Goal: Task Accomplishment & Management: Manage account settings

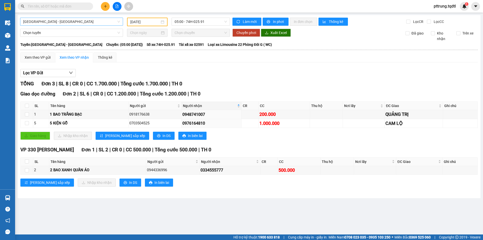
click at [73, 23] on span "[GEOGRAPHIC_DATA] - [GEOGRAPHIC_DATA]" at bounding box center [71, 22] width 97 height 8
click at [71, 19] on span "[GEOGRAPHIC_DATA] - [GEOGRAPHIC_DATA]" at bounding box center [71, 22] width 97 height 8
click at [69, 26] on div "[GEOGRAPHIC_DATA] - [GEOGRAPHIC_DATA] [GEOGRAPHIC_DATA] - [GEOGRAPHIC_DATA]" at bounding box center [71, 22] width 107 height 9
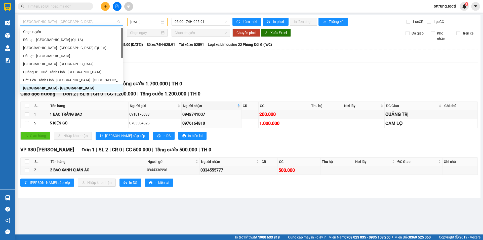
click at [71, 19] on span "[GEOGRAPHIC_DATA] - [GEOGRAPHIC_DATA]" at bounding box center [71, 22] width 97 height 8
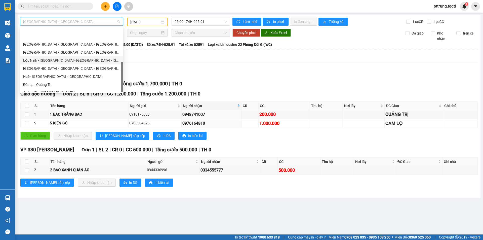
scroll to position [105, 0]
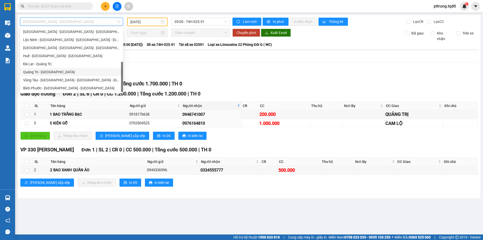
click at [63, 71] on div "Quảng Trị - [GEOGRAPHIC_DATA]" at bounding box center [71, 72] width 97 height 6
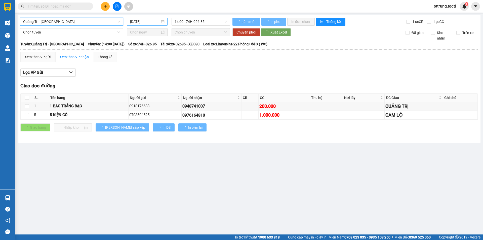
click at [157, 24] on input "[DATE]" at bounding box center [145, 22] width 30 height 6
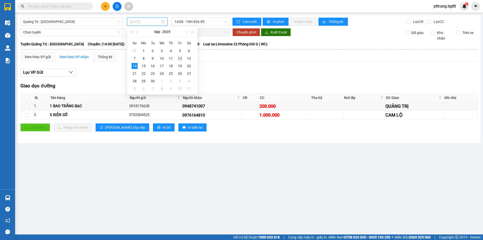
click at [181, 58] on div "12" at bounding box center [180, 58] width 6 height 6
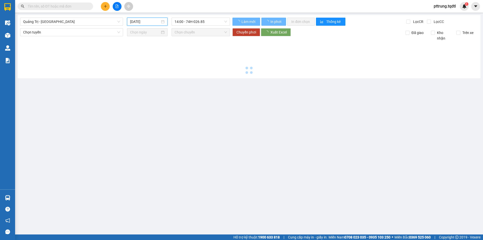
type input "[DATE]"
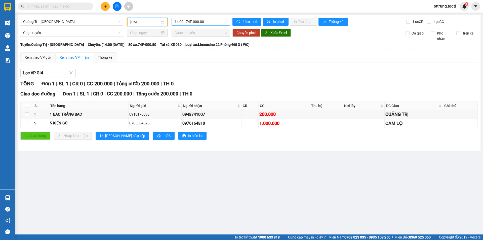
click at [193, 20] on span "14:00 - 74F-000.80" at bounding box center [200, 22] width 52 height 8
drag, startPoint x: 104, startPoint y: 26, endPoint x: 98, endPoint y: 21, distance: 8.2
click at [104, 26] on div "Quảng Trị - [GEOGRAPHIC_DATA]" at bounding box center [71, 22] width 107 height 9
click at [98, 21] on span "Quảng Trị - [GEOGRAPHIC_DATA]" at bounding box center [71, 22] width 97 height 8
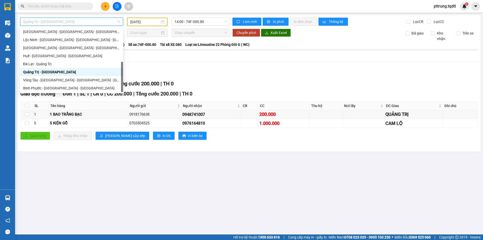
scroll to position [63, 0]
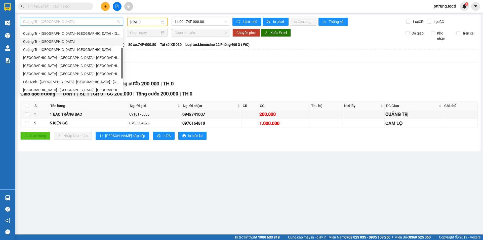
click at [61, 40] on div "Quảng Trị - [GEOGRAPHIC_DATA]" at bounding box center [71, 42] width 97 height 6
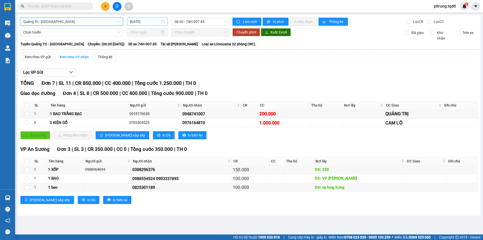
click at [151, 23] on input "[DATE]" at bounding box center [145, 22] width 30 height 6
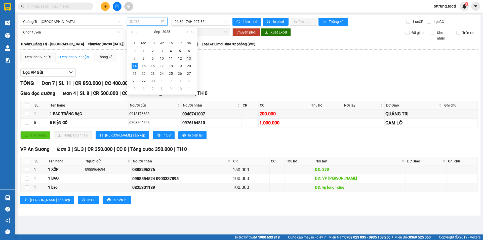
click at [189, 58] on div "13" at bounding box center [189, 58] width 6 height 6
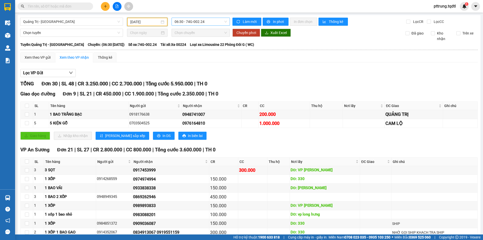
click at [196, 23] on span "06:30 - 74G-002.24" at bounding box center [200, 22] width 52 height 8
drag, startPoint x: 249, startPoint y: 66, endPoint x: 252, endPoint y: 63, distance: 4.3
click at [252, 63] on div "Xem theo VP gửi Xem theo VP nhận Thống kê Lọc VP Gửi TỔNG Đơn 30 | SL 48 | CR …" at bounding box center [248, 211] width 457 height 318
click at [128, 23] on div "[DATE]" at bounding box center [147, 22] width 40 height 9
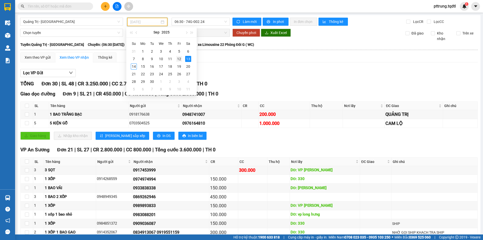
click at [178, 59] on div "12" at bounding box center [179, 59] width 6 height 6
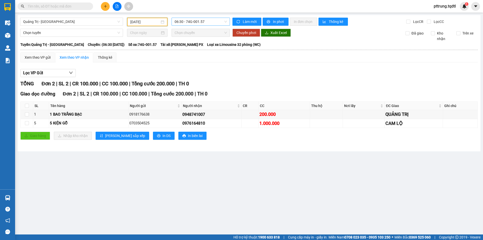
click at [205, 24] on span "06:30 - 74G-001.57" at bounding box center [200, 22] width 52 height 8
click at [237, 67] on div "Lọc VP Gửi TỔNG Đơn 2 | SL 2 | CR 100.000 | CC 100.000 | Tổng cước 200.000 | T…" at bounding box center [248, 105] width 457 height 79
click at [201, 24] on span "06:30 - 74G-001.57" at bounding box center [200, 22] width 52 height 8
click at [161, 24] on div "[DATE]" at bounding box center [147, 22] width 34 height 6
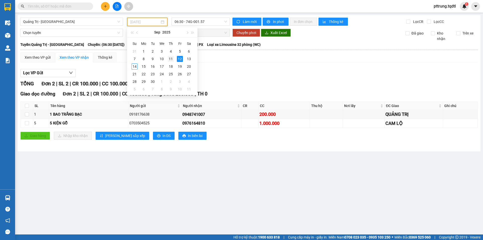
click at [173, 61] on div "11" at bounding box center [171, 59] width 6 height 6
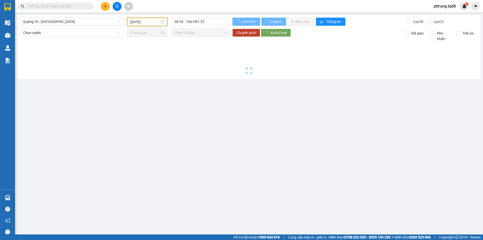
type input "[DATE]"
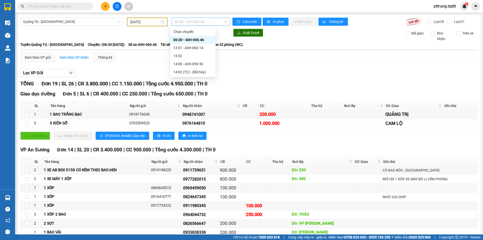
click at [196, 25] on span "06:30 - 43H-060.46" at bounding box center [200, 22] width 52 height 8
click at [228, 56] on div "Xem theo VP gửi Xem theo VP nhận Thống kê" at bounding box center [248, 57] width 457 height 10
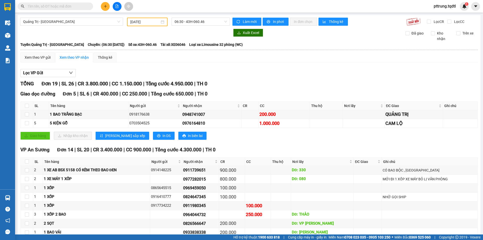
scroll to position [42, 0]
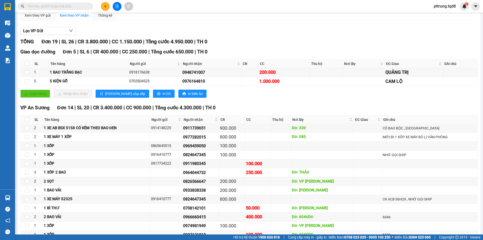
click at [263, 107] on div "VP An Sương Đơn 14 | SL 20 | CR 3.400.000 | CC 900.000 | Tổng cước 4.300.000 | …" at bounding box center [248, 108] width 457 height 8
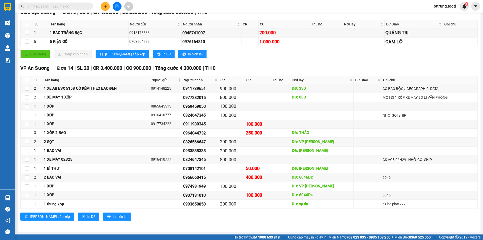
scroll to position [82, 0]
click at [197, 159] on div "0824647345" at bounding box center [200, 159] width 35 height 6
copy div "0824647345"
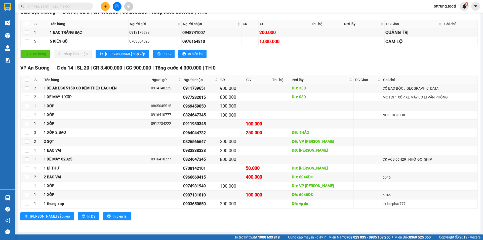
paste input "0824647345"
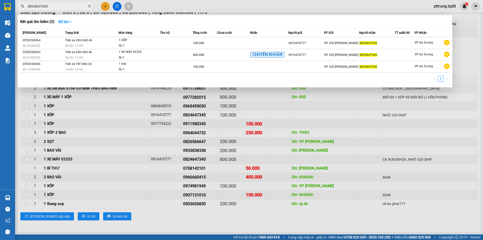
type input "0824647345"
click at [147, 119] on div at bounding box center [241, 120] width 483 height 240
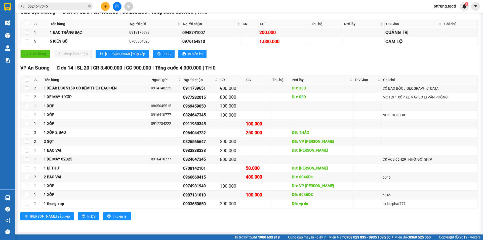
scroll to position [0, 0]
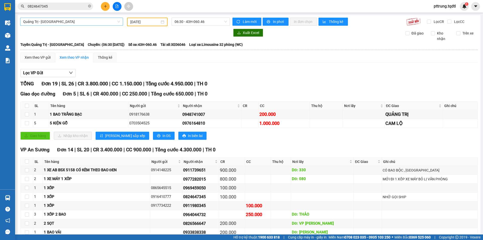
click at [71, 22] on span "Quảng Trị - [GEOGRAPHIC_DATA]" at bounding box center [71, 22] width 97 height 8
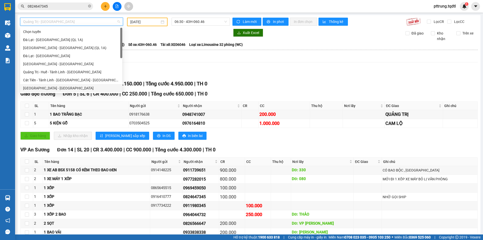
click at [57, 88] on div "[GEOGRAPHIC_DATA] - [GEOGRAPHIC_DATA]" at bounding box center [71, 88] width 96 height 6
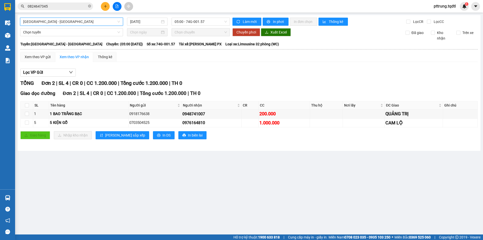
click at [152, 26] on div "[GEOGRAPHIC_DATA] - [GEOGRAPHIC_DATA] [GEOGRAPHIC_DATA] - [GEOGRAPHIC_DATA] [DA…" at bounding box center [249, 83] width 463 height 136
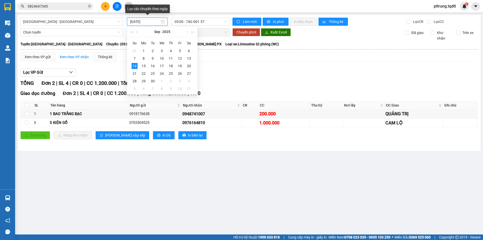
click at [152, 22] on input "[DATE]" at bounding box center [145, 22] width 30 height 6
click at [191, 59] on div "13" at bounding box center [189, 58] width 6 height 6
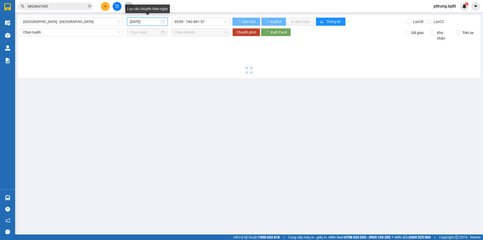
type input "[DATE]"
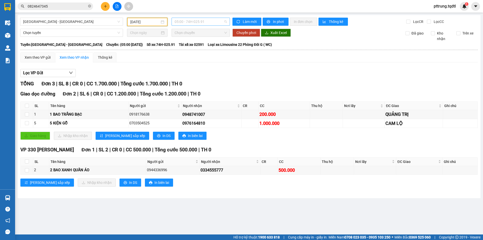
click at [202, 23] on span "05:00 - 74H-025.91" at bounding box center [200, 22] width 52 height 8
click at [201, 46] on div "11:00 - 43H-060.46" at bounding box center [193, 48] width 39 height 6
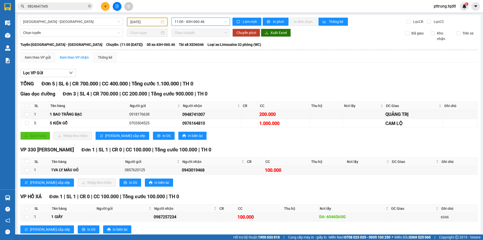
scroll to position [13, 0]
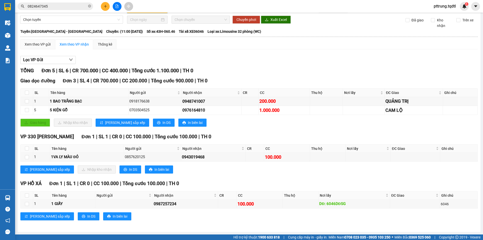
click at [56, 7] on input "0824647345" at bounding box center [57, 7] width 59 height 6
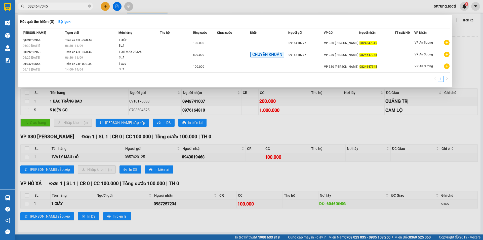
click at [57, 7] on input "0824647345" at bounding box center [57, 7] width 59 height 6
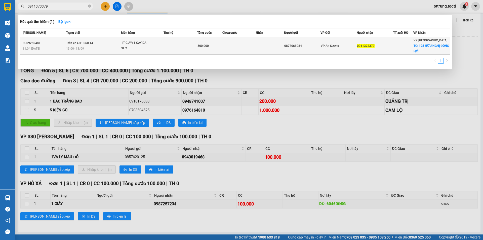
type input "0911373379"
click at [83, 46] on span "13:00 [DATE]" at bounding box center [75, 48] width 18 height 4
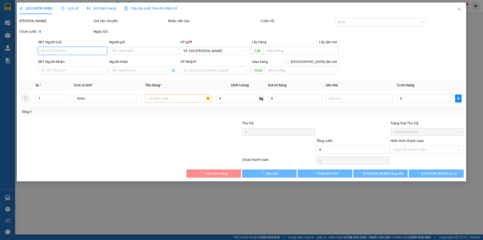
type input "0877068084"
type input "0911373379"
checkbox input "true"
type input "195 HỮU NGHỊ ĐỒNG HỚI"
type input "500.000"
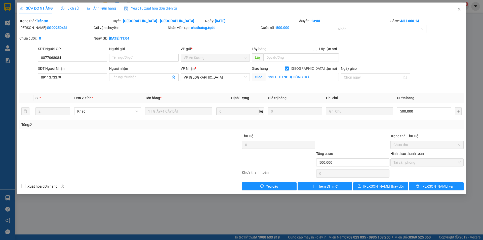
click at [79, 138] on div at bounding box center [93, 142] width 148 height 18
click at [74, 8] on span "Lịch sử" at bounding box center [70, 8] width 18 height 4
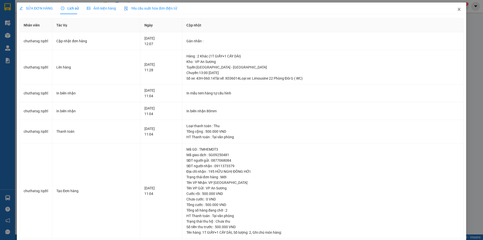
click at [457, 9] on icon "close" at bounding box center [459, 9] width 4 height 4
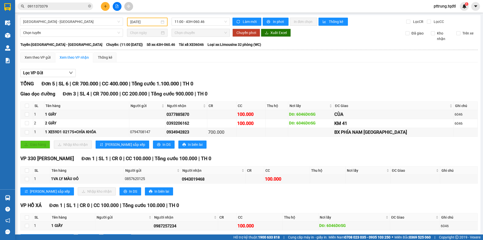
click at [64, 5] on input "0911373379" at bounding box center [57, 7] width 59 height 6
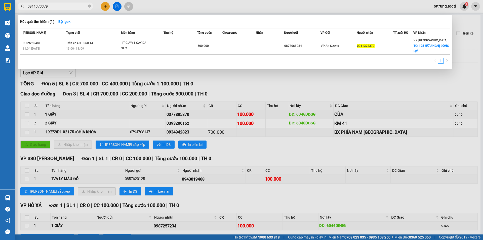
click at [61, 7] on input "0911373379" at bounding box center [57, 7] width 59 height 6
type input "0877068084"
click at [158, 117] on div at bounding box center [241, 120] width 483 height 240
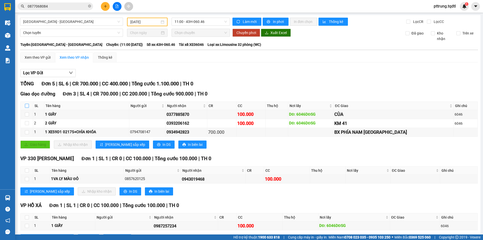
click at [28, 106] on input "checkbox" at bounding box center [27, 106] width 4 height 4
checkbox input "true"
